Goal: Information Seeking & Learning: Learn about a topic

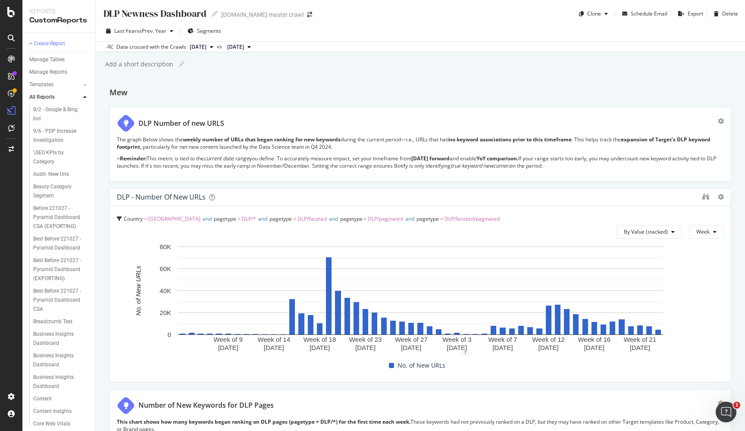
scroll to position [293, 0]
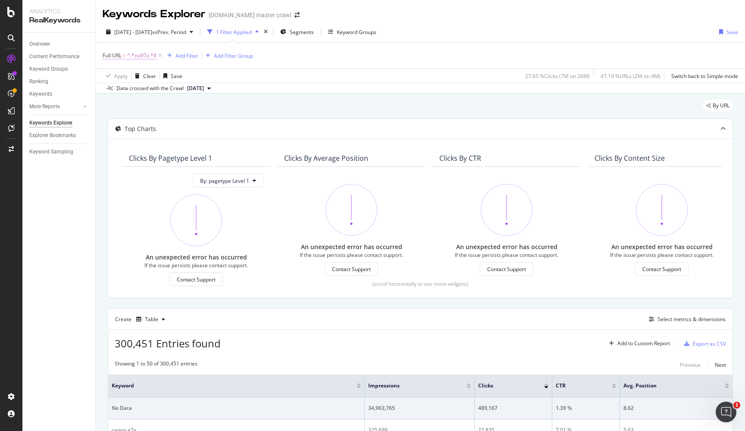
click at [151, 53] on span "^.*nu97z.*$" at bounding box center [141, 56] width 29 height 12
click at [190, 107] on div "button" at bounding box center [186, 109] width 12 height 5
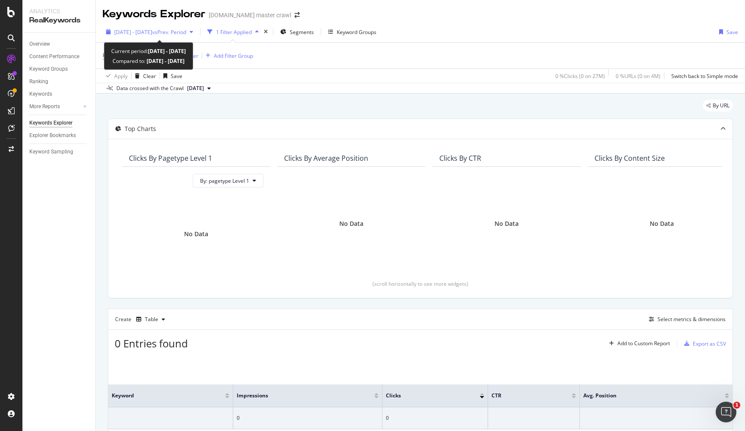
click at [186, 34] on span "vs Prev. Period" at bounding box center [169, 31] width 34 height 7
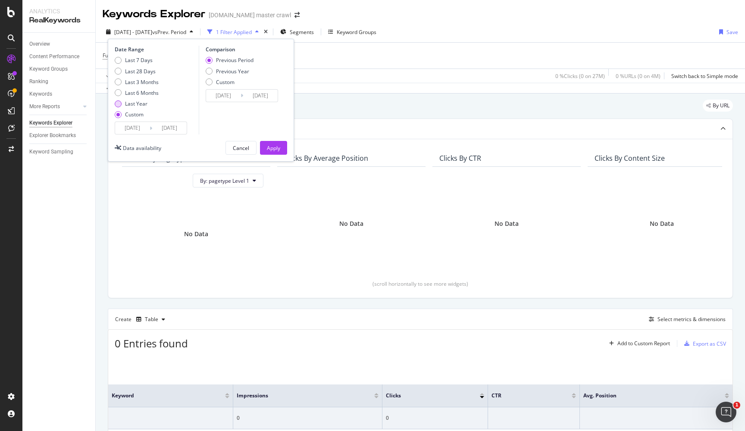
click at [136, 102] on div "Last Year" at bounding box center [136, 103] width 22 height 7
type input "2023/08/11"
type input "2024/08/09"
type input "2024/08/10"
type input "2025/08/09"
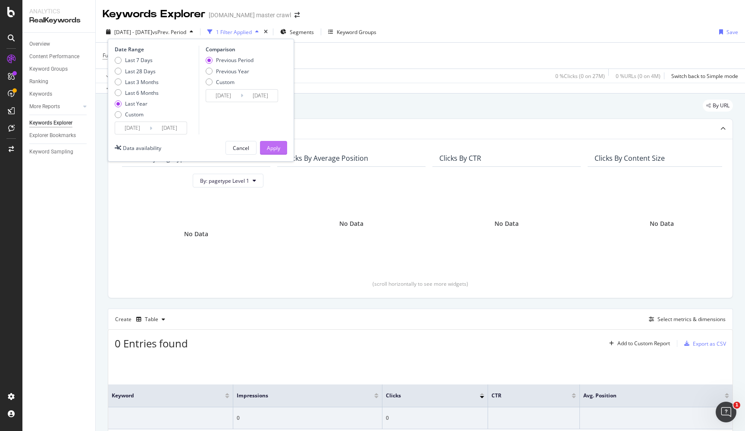
click at [277, 148] on div "Apply" at bounding box center [273, 147] width 13 height 7
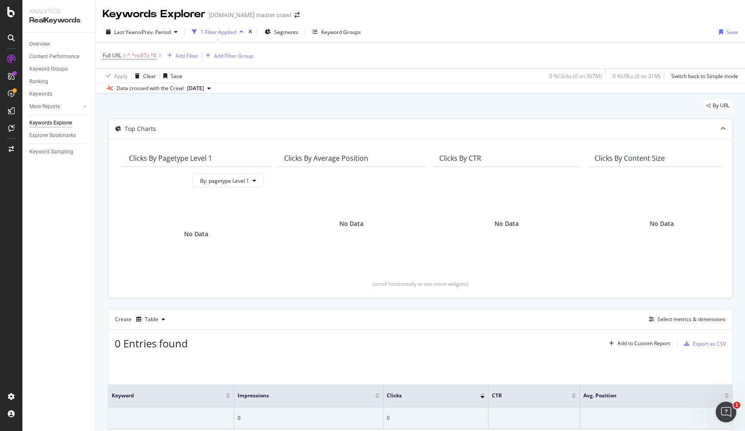
click at [142, 56] on span "^.*nu97z.*$" at bounding box center [141, 56] width 29 height 12
click at [143, 90] on input "nu97z" at bounding box center [150, 91] width 81 height 14
paste input "b47lf"
type input "b47lf"
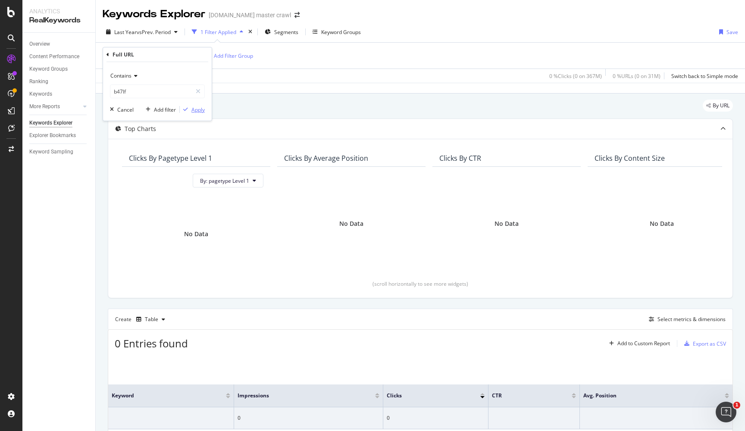
click at [198, 107] on div "Apply" at bounding box center [197, 109] width 13 height 7
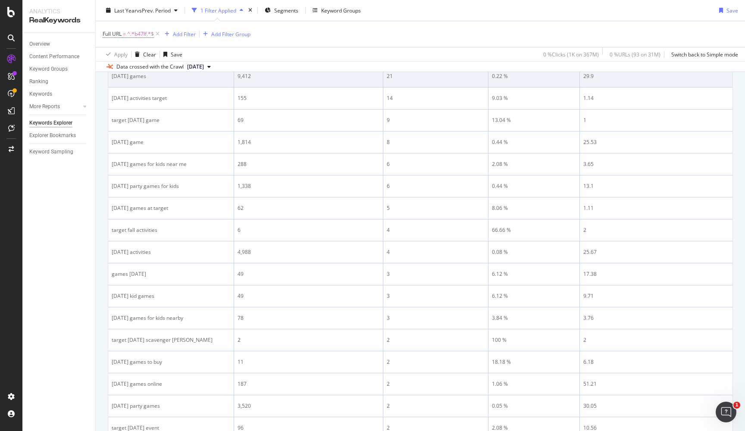
scroll to position [509, 0]
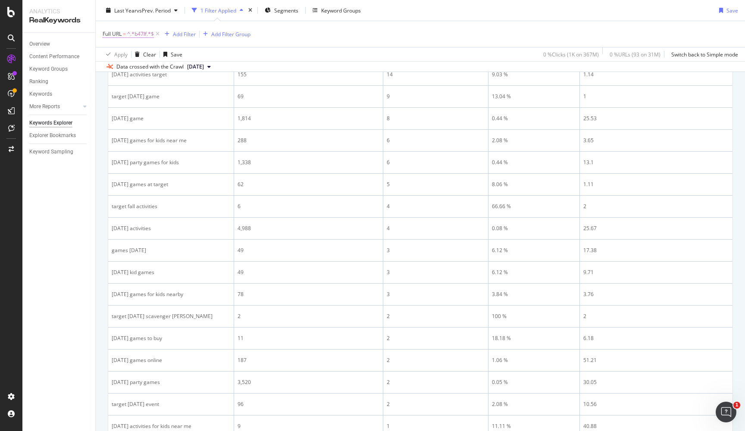
click at [143, 33] on span "^.*b47lf.*$" at bounding box center [140, 34] width 27 height 12
click at [146, 72] on input "b47lf" at bounding box center [150, 70] width 81 height 14
paste input "halloween+party+toys"
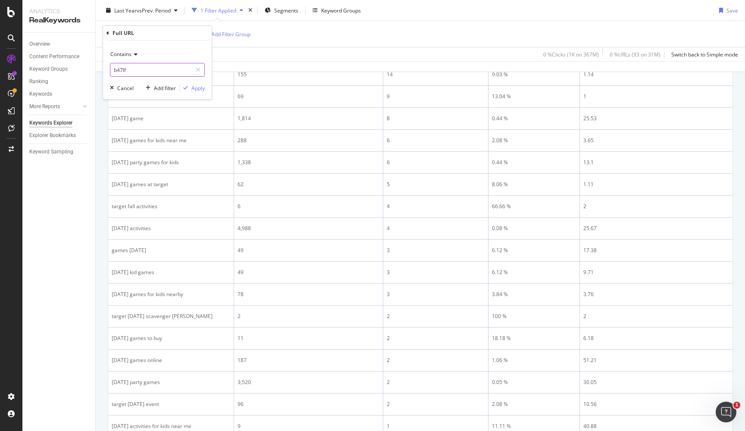
type input "halloween+party+toys"
click at [199, 89] on div "Apply" at bounding box center [197, 87] width 13 height 7
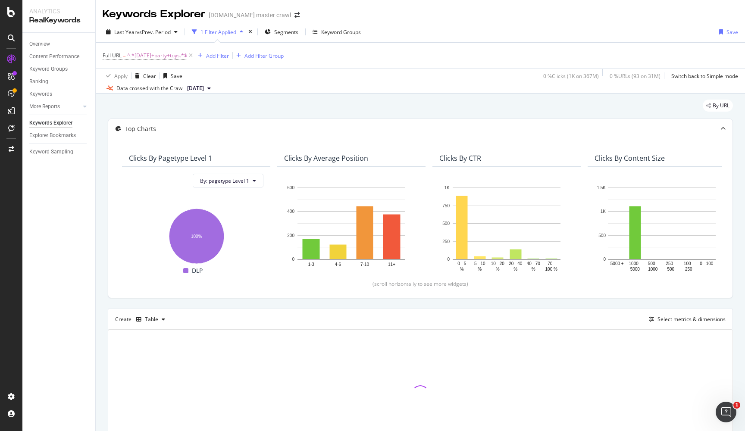
click at [430, 113] on div "By URL" at bounding box center [420, 109] width 625 height 19
